Goal: Information Seeking & Learning: Learn about a topic

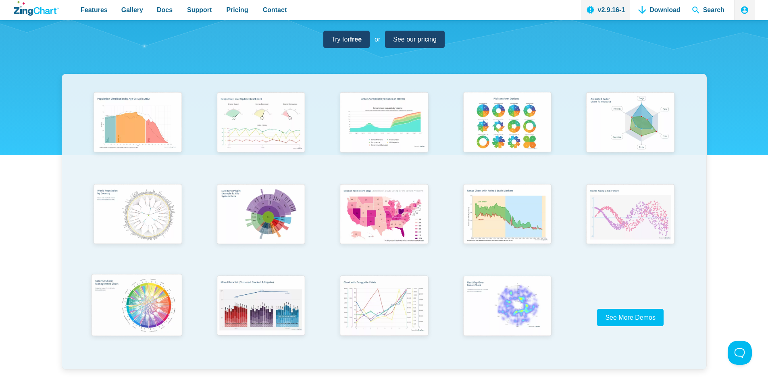
click at [152, 293] on img "App Content" at bounding box center [137, 306] width 102 height 73
click at [286, 123] on img "App Content" at bounding box center [260, 123] width 102 height 73
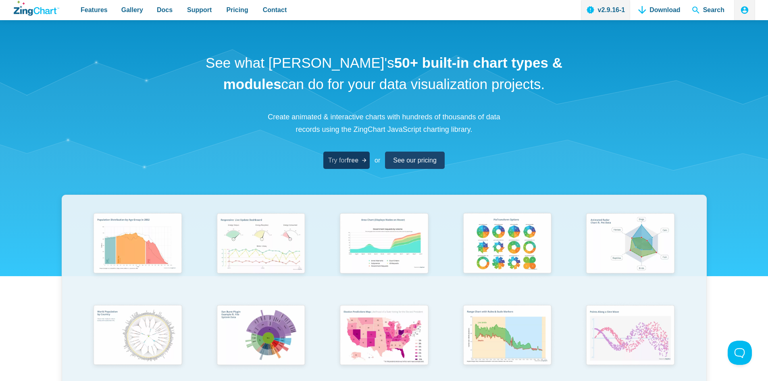
click at [345, 154] on link "Try for free" at bounding box center [346, 160] width 46 height 17
click at [101, 12] on span "Features" at bounding box center [94, 9] width 27 height 11
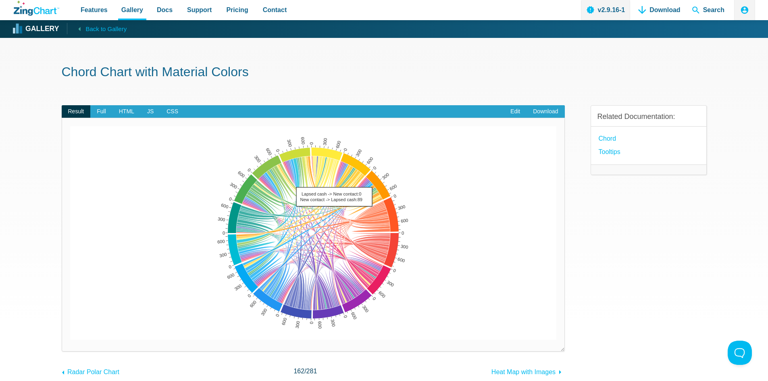
click at [70, 340] on area "Lapsed cash -> New contact:0<br>New contact -> Lapsed cash:89" at bounding box center [70, 340] width 0 height 0
click at [70, 340] on area "Lapsing COG active cash -> Emailable:42<br>Emailable -> Lapsing COG active cash…" at bounding box center [70, 340] width 0 height 0
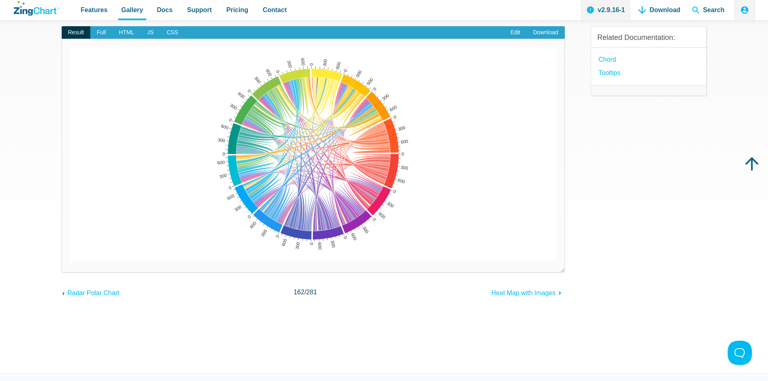
scroll to position [81, 0]
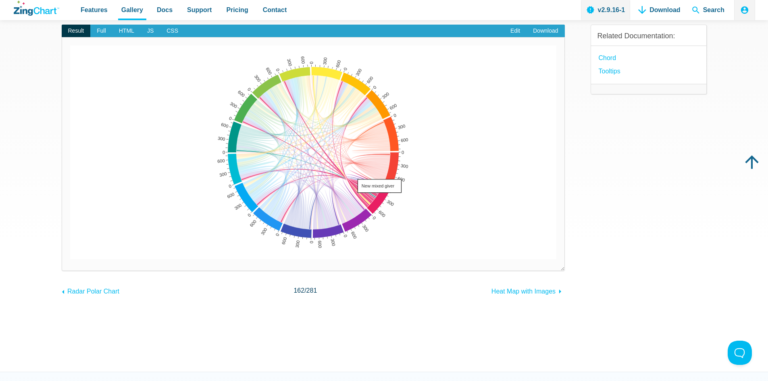
click at [70, 259] on area "New mixed giver" at bounding box center [70, 259] width 0 height 0
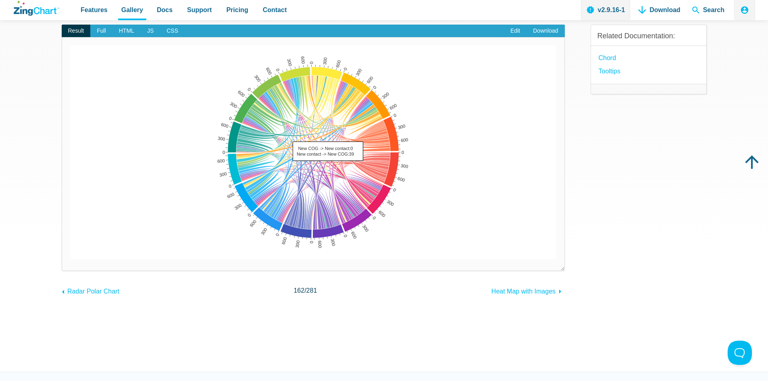
click at [70, 259] on area "New COG -> New contact:0<br>New contact -> New COG:39" at bounding box center [70, 259] width 0 height 0
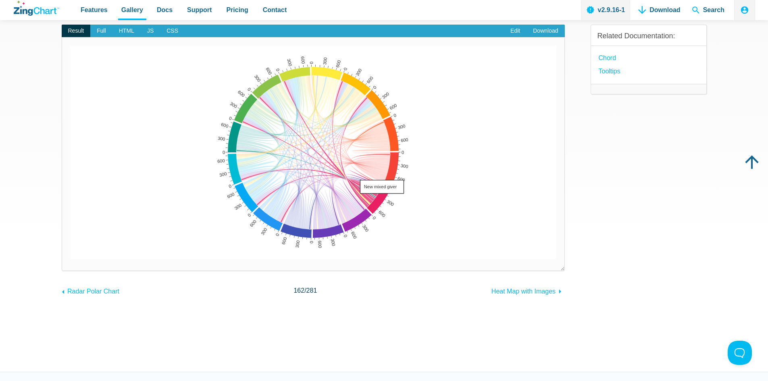
click at [70, 259] on area "New mixed giver" at bounding box center [70, 259] width 0 height 0
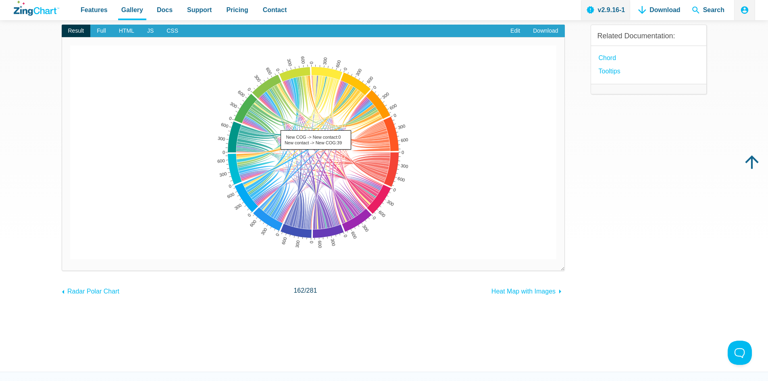
click at [70, 259] on area "Active action -> New contact:0<br>New contact -> Active action:42" at bounding box center [70, 259] width 0 height 0
click at [291, 98] on img "App Content" at bounding box center [313, 153] width 486 height 214
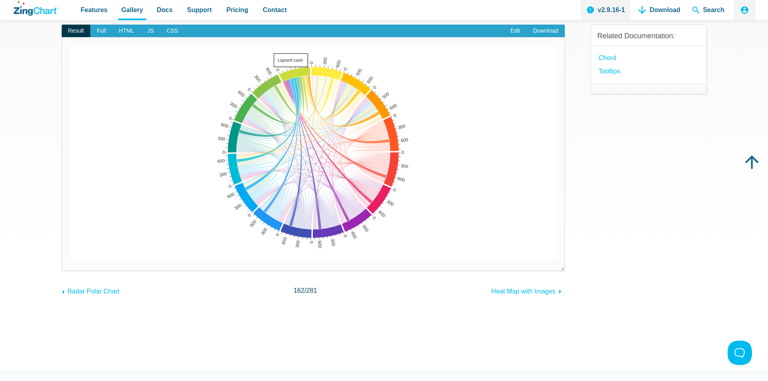
click at [70, 259] on area "Lapsed cash" at bounding box center [70, 259] width 0 height 0
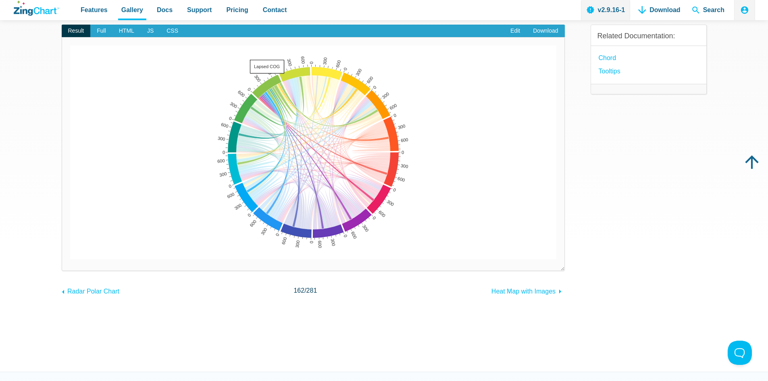
click at [70, 259] on area "Lapsed COG" at bounding box center [70, 259] width 0 height 0
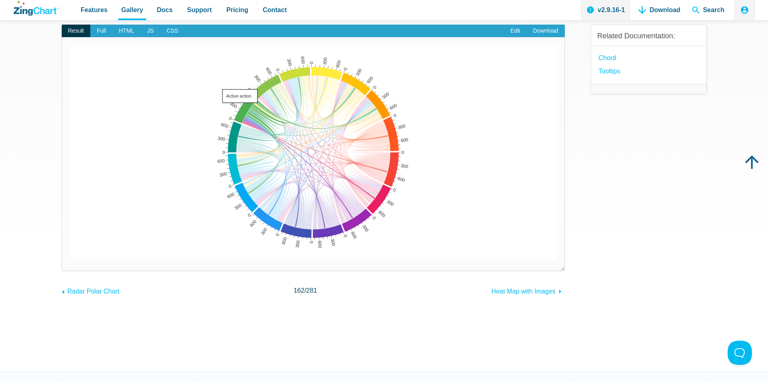
click at [70, 259] on area "Active action" at bounding box center [70, 259] width 0 height 0
click at [70, 259] on area "Active cash" at bounding box center [70, 259] width 0 height 0
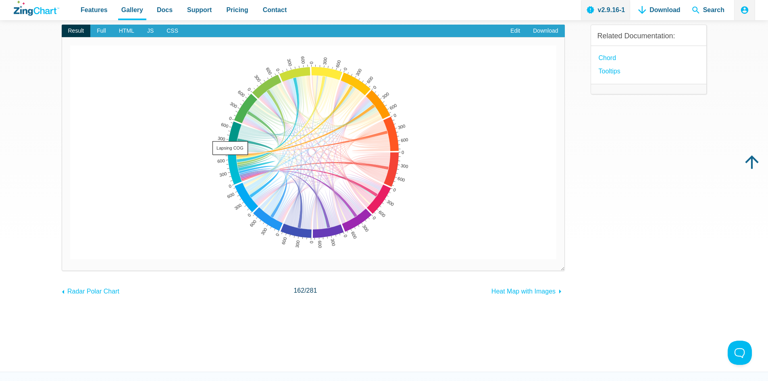
click at [70, 259] on area "Lapsing COG" at bounding box center [70, 259] width 0 height 0
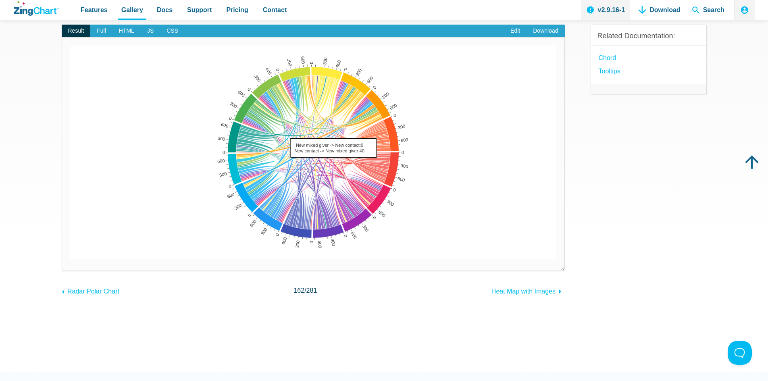
click at [70, 259] on area "New mixed giver -> New contact:0<br>New contact -> New mixed giver:40" at bounding box center [70, 259] width 0 height 0
click at [70, 259] on area "Lapsed COG -> New contact:0<br>New contact -> Lapsed COG:67" at bounding box center [70, 259] width 0 height 0
click at [70, 259] on area "Lapsing COG -> New contact:0<br>New contact -> Lapsing COG:89" at bounding box center [70, 259] width 0 height 0
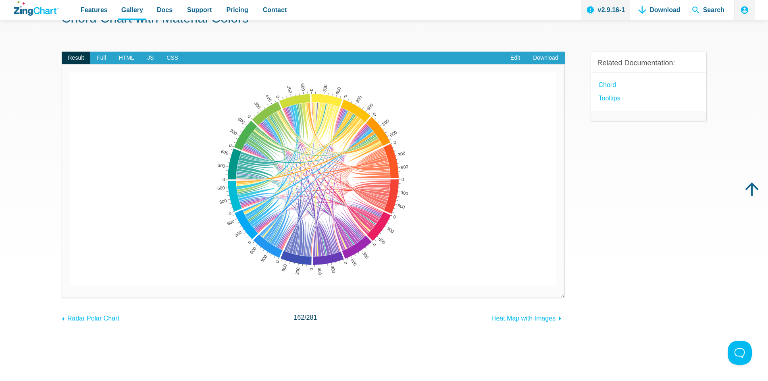
scroll to position [40, 0]
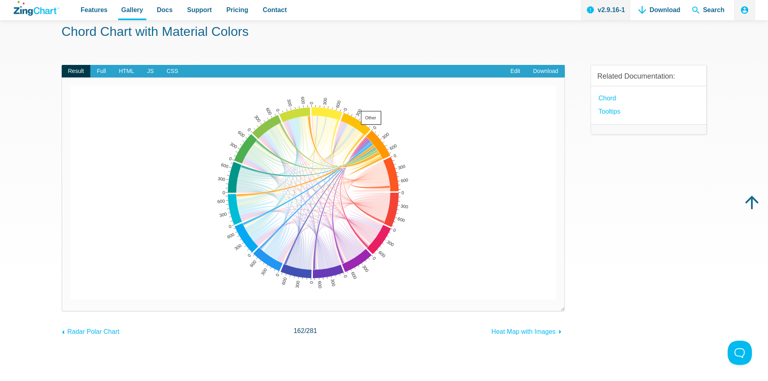
click at [70, 299] on area "Other" at bounding box center [70, 299] width 0 height 0
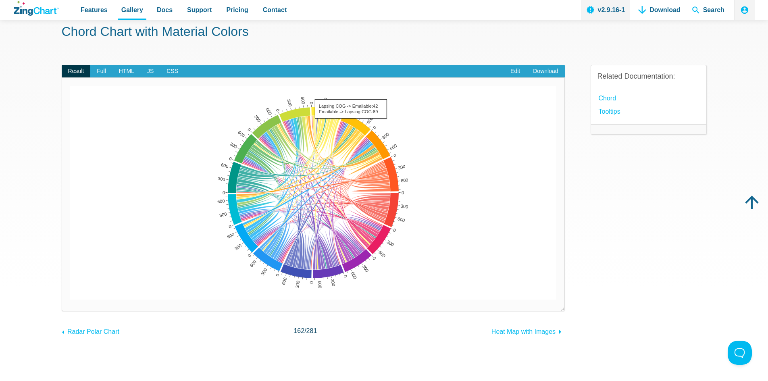
click at [70, 299] on area "Lapsing COG -> Emailable:42<br>Emailable -> Lapsing COG:89" at bounding box center [70, 299] width 0 height 0
